Goal: Transaction & Acquisition: Register for event/course

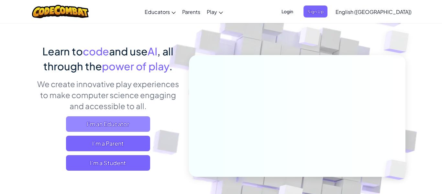
scroll to position [39, 0]
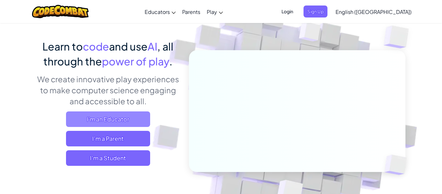
click at [128, 119] on span "I'm an Educator" at bounding box center [108, 119] width 84 height 16
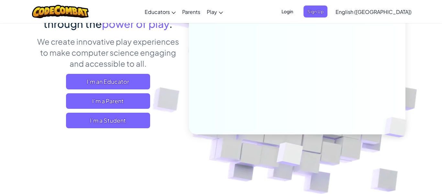
scroll to position [91, 0]
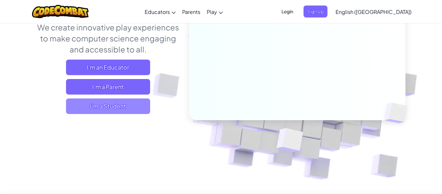
click at [90, 113] on span "I'm a Student" at bounding box center [108, 106] width 84 height 16
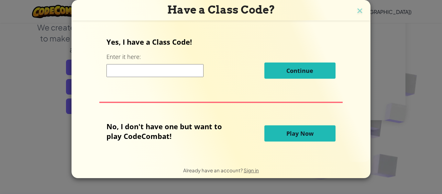
click at [119, 70] on input at bounding box center [155, 70] width 97 height 13
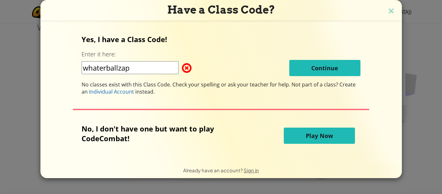
click at [275, 74] on div "whaterballzap Continue" at bounding box center [221, 68] width 279 height 16
click at [97, 70] on input "whaterballzap" at bounding box center [130, 67] width 97 height 13
type input "waterballzap"
click at [300, 136] on button "Play Now" at bounding box center [319, 136] width 71 height 16
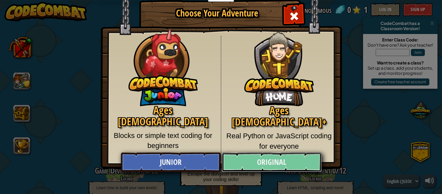
click at [247, 164] on link "Original" at bounding box center [272, 162] width 100 height 19
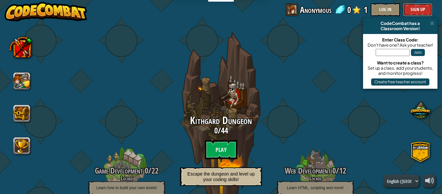
click at [420, 7] on button "Sign Up" at bounding box center [417, 9] width 29 height 13
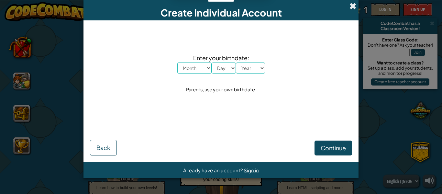
click at [356, 5] on span at bounding box center [353, 6] width 7 height 7
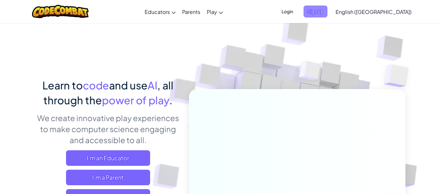
click at [328, 10] on span "Sign Up" at bounding box center [316, 12] width 24 height 12
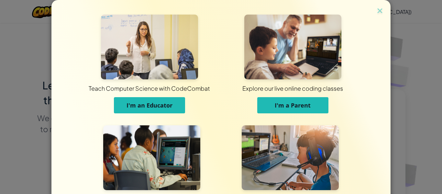
scroll to position [62, 0]
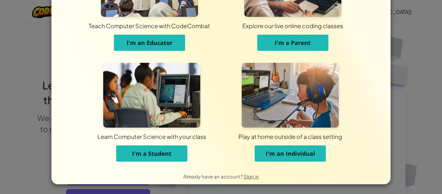
click at [134, 154] on span "I'm a Student" at bounding box center [152, 154] width 40 height 8
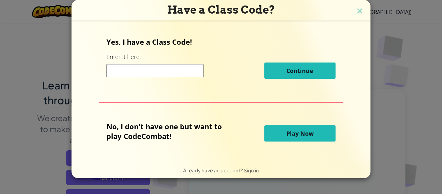
scroll to position [0, 0]
click at [184, 69] on input at bounding box center [155, 70] width 97 height 13
type input "waterballzap"
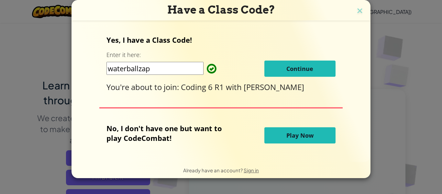
click at [307, 70] on span "Continue" at bounding box center [300, 69] width 27 height 8
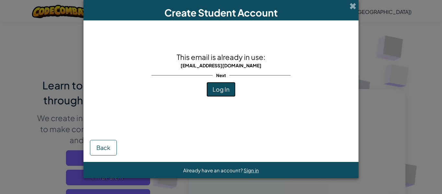
click at [231, 89] on button "Log In" at bounding box center [221, 89] width 29 height 15
